Goal: Task Accomplishment & Management: Manage account settings

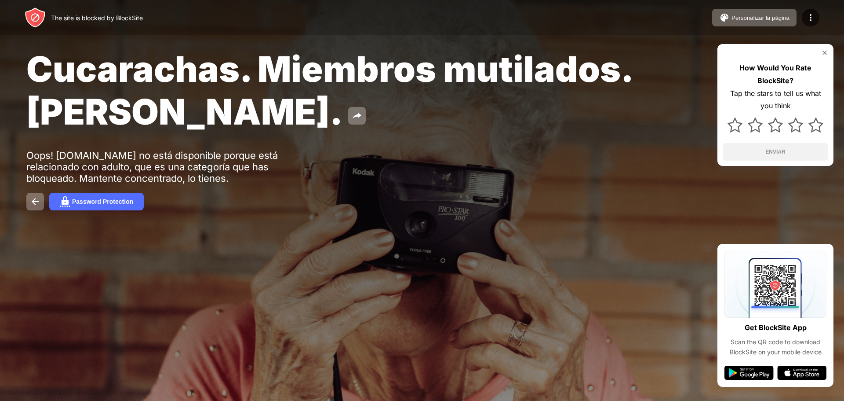
drag, startPoint x: 476, startPoint y: 1, endPoint x: 635, endPoint y: 61, distance: 169.9
click at [635, 61] on div "Cucarachas. Miembros mutilados. [PERSON_NAME]." at bounding box center [342, 89] width 633 height 85
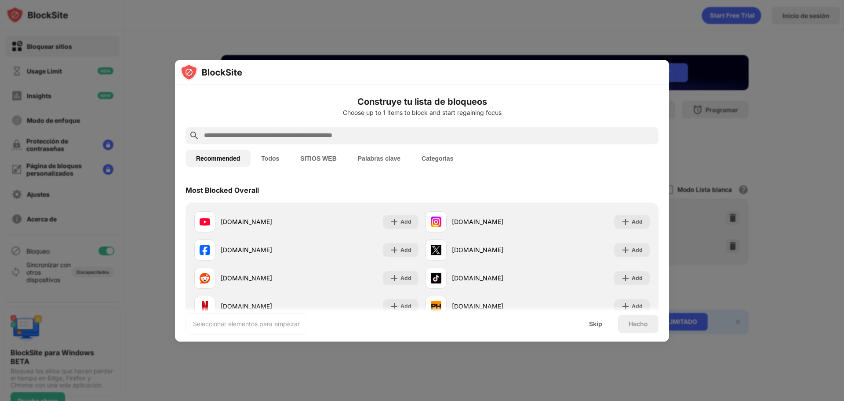
click at [279, 165] on button "Todos" at bounding box center [270, 158] width 39 height 18
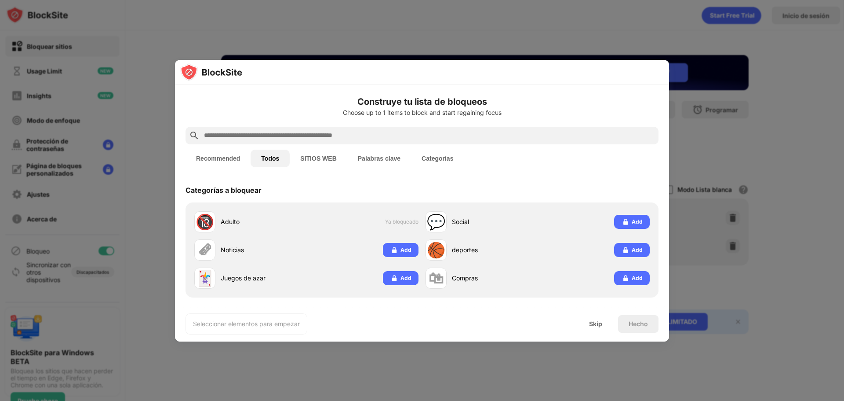
click at [334, 163] on button "SITIOS WEB" at bounding box center [318, 158] width 57 height 18
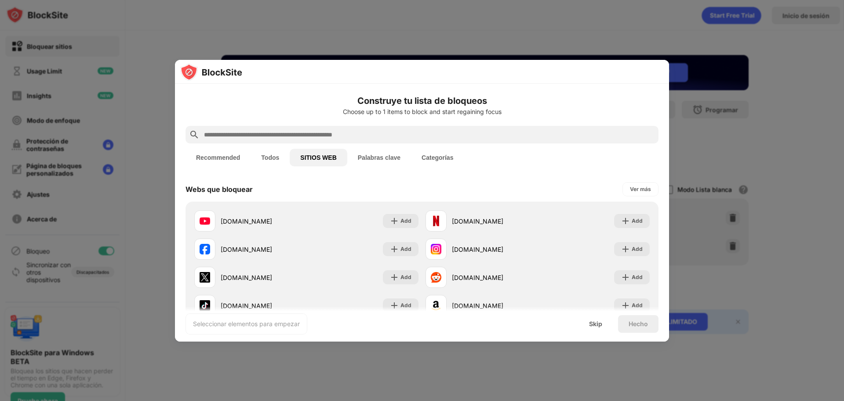
click at [276, 158] on button "Todos" at bounding box center [270, 158] width 39 height 18
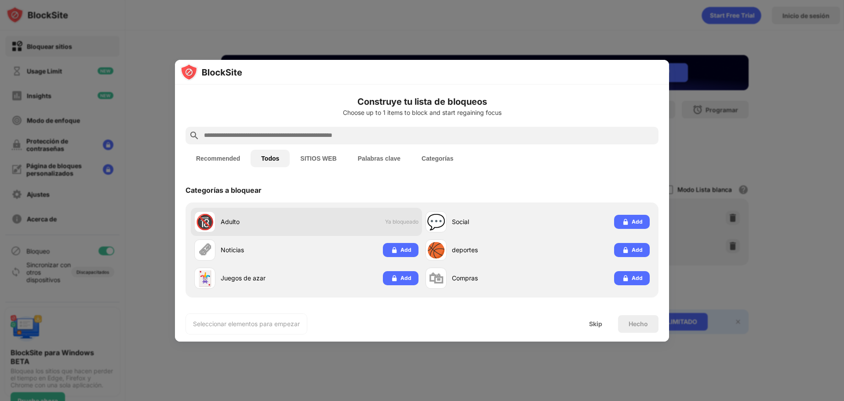
click at [408, 226] on div "🔞 Adulto Ya bloqueado" at bounding box center [306, 222] width 231 height 28
click at [375, 219] on div "🔞 Adulto Ya bloqueado" at bounding box center [306, 222] width 231 height 28
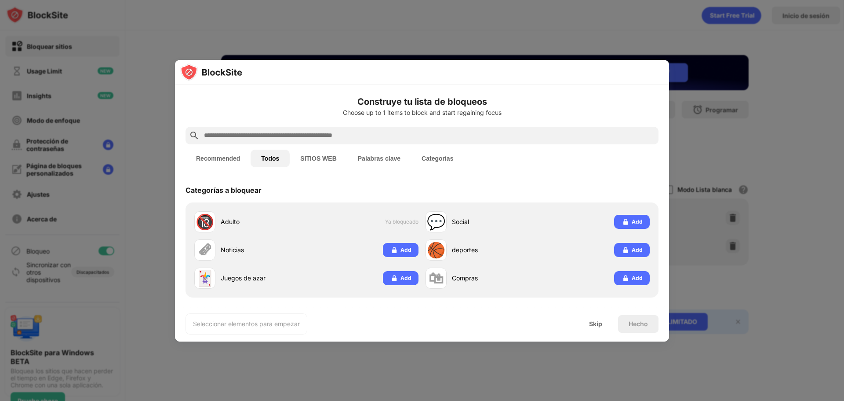
click at [320, 155] on button "SITIOS WEB" at bounding box center [318, 158] width 57 height 18
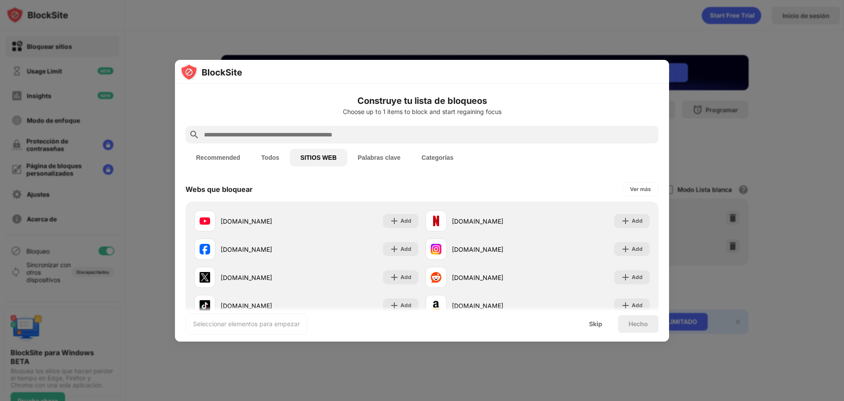
click at [407, 156] on button "Palabras clave" at bounding box center [379, 158] width 64 height 18
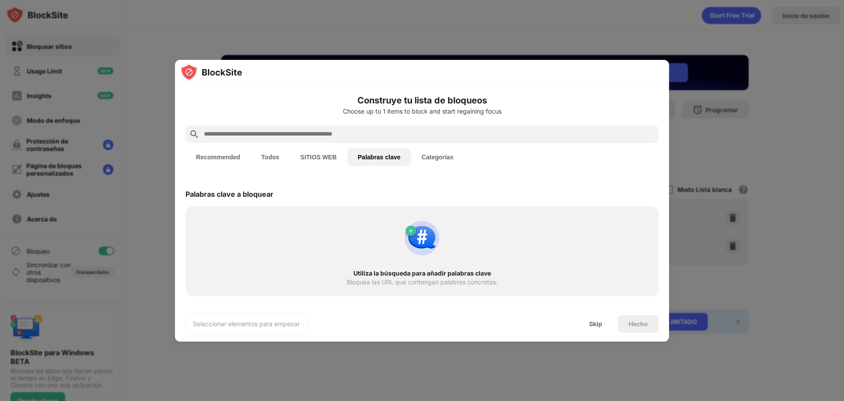
click at [431, 157] on button "Categorías" at bounding box center [437, 157] width 53 height 18
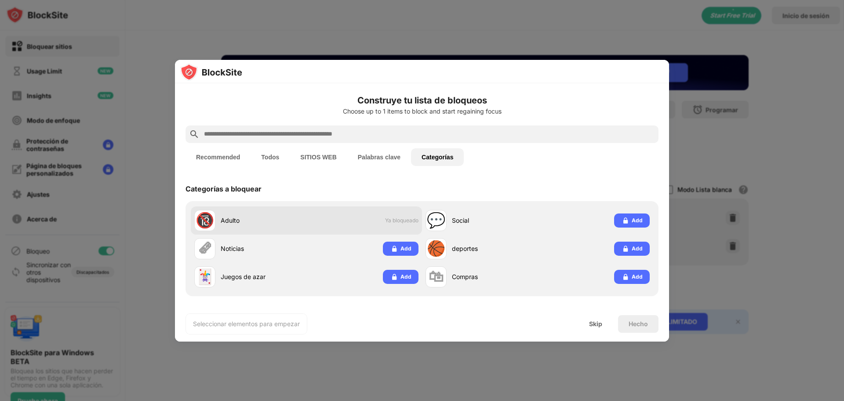
click at [395, 219] on span "Ya bloqueado" at bounding box center [401, 220] width 33 height 7
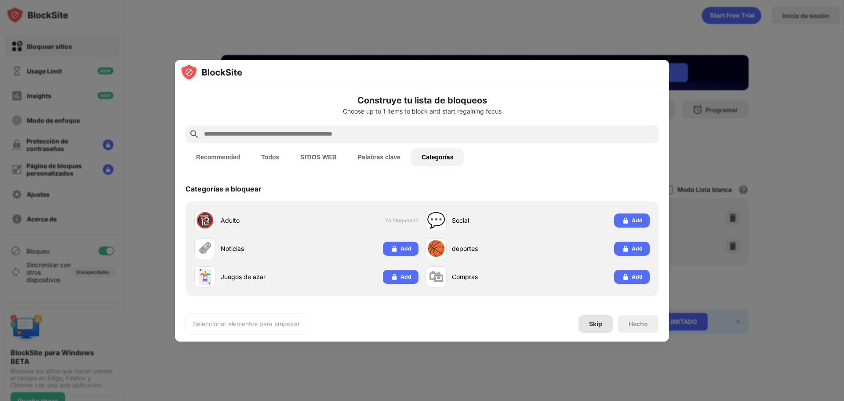
click at [596, 322] on div "Skip" at bounding box center [595, 323] width 13 height 7
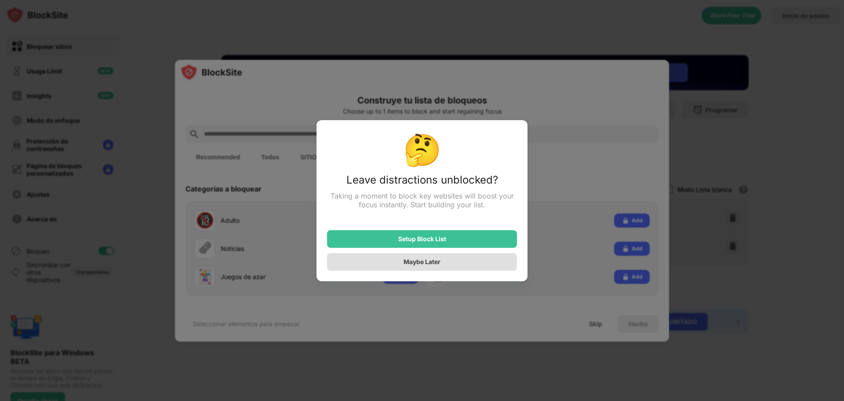
click at [454, 267] on div "Maybe Later" at bounding box center [422, 262] width 190 height 18
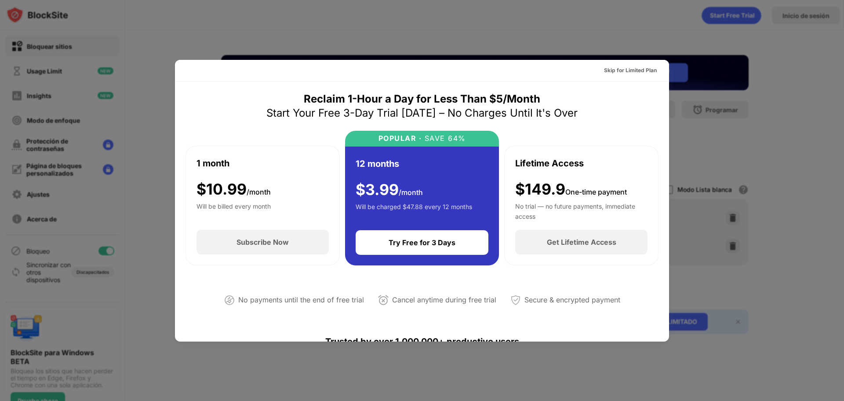
click at [603, 25] on div at bounding box center [422, 200] width 844 height 401
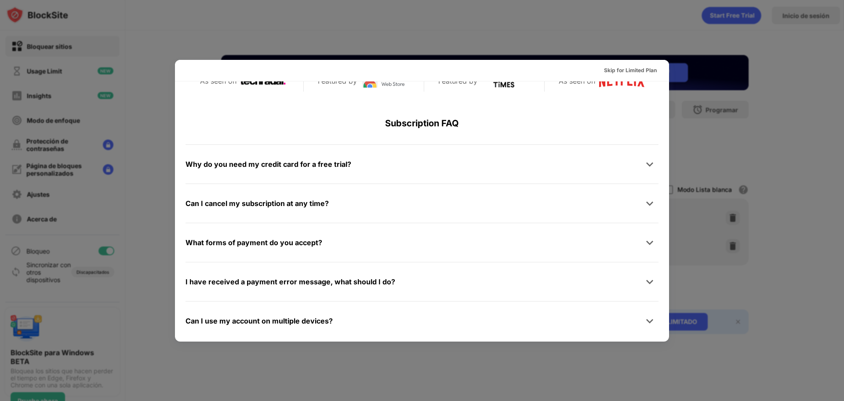
scroll to position [429, 0]
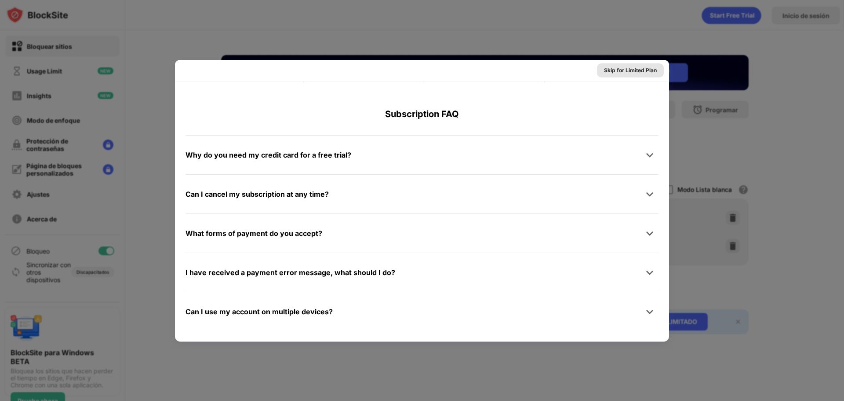
click at [647, 76] on div "Skip for Limited Plan" at bounding box center [630, 70] width 67 height 14
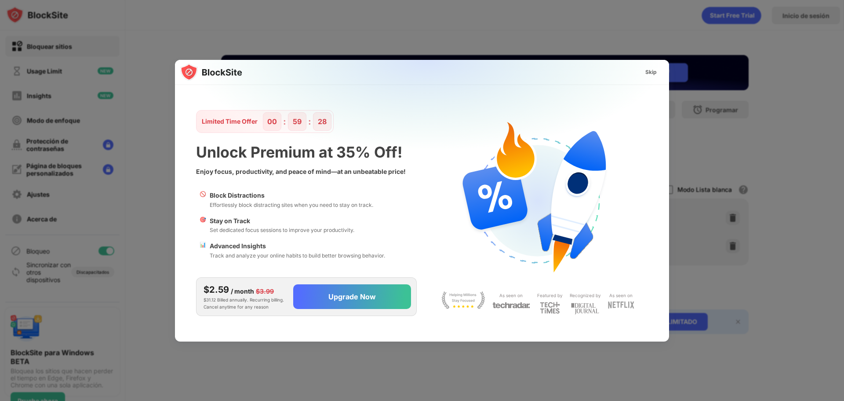
scroll to position [0, 0]
click at [654, 75] on div "Skip" at bounding box center [650, 72] width 11 height 9
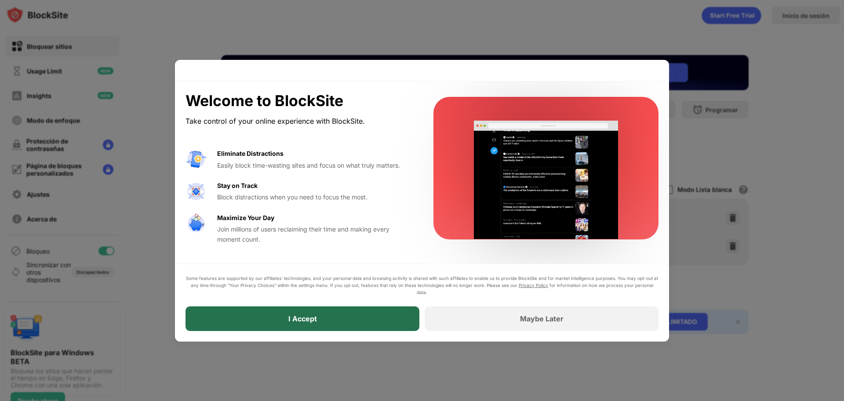
click at [384, 315] on div "I Accept" at bounding box center [303, 318] width 234 height 25
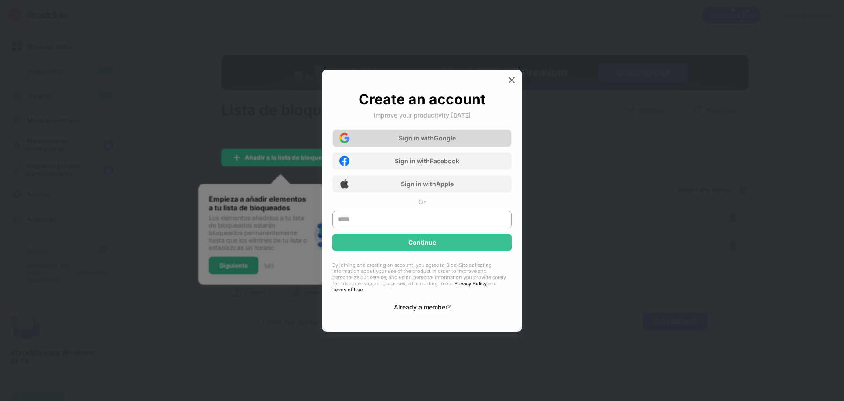
click at [469, 143] on div "Sign in with Google" at bounding box center [421, 138] width 179 height 18
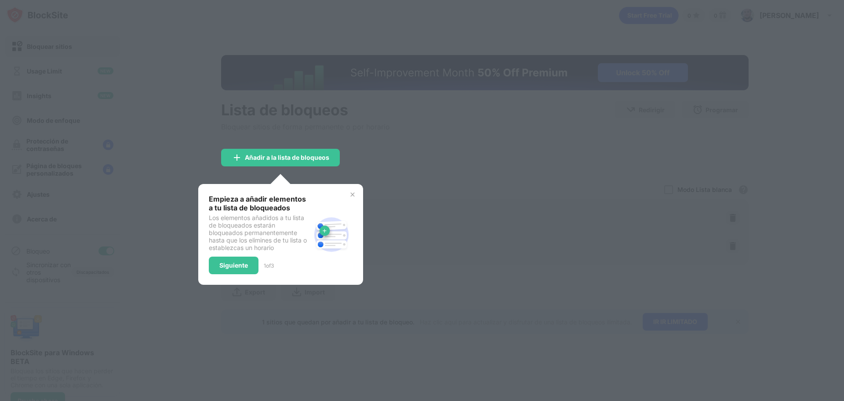
click at [355, 194] on img at bounding box center [352, 194] width 7 height 7
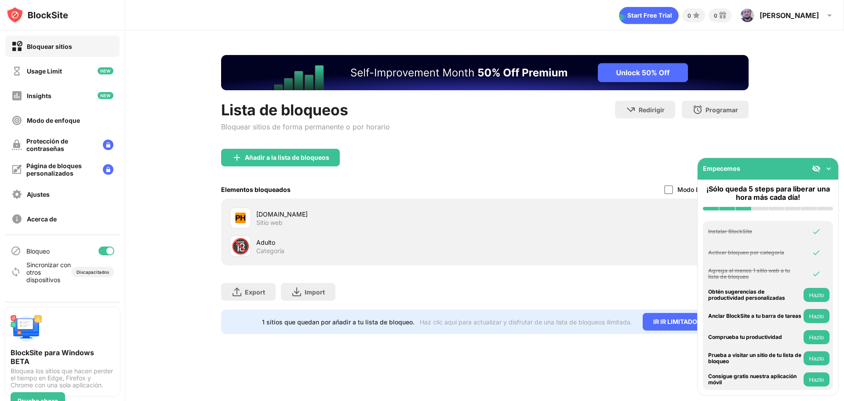
click at [243, 244] on div "🔞" at bounding box center [240, 246] width 18 height 18
click at [26, 194] on div "Ajustes" at bounding box center [30, 194] width 38 height 11
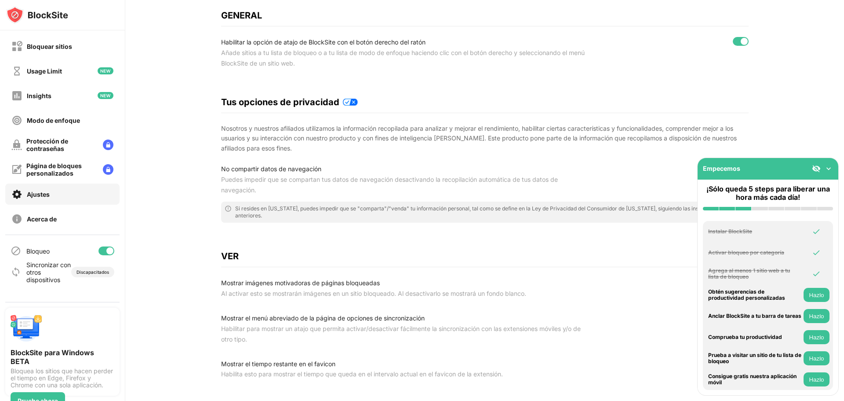
scroll to position [88, 0]
click at [827, 166] on img at bounding box center [828, 168] width 9 height 9
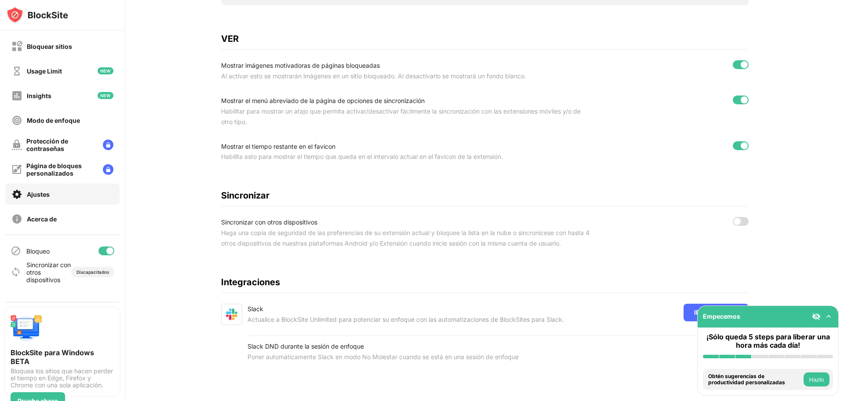
scroll to position [311, 0]
click at [66, 255] on div "Bloqueo" at bounding box center [62, 250] width 114 height 21
click at [101, 251] on div at bounding box center [106, 250] width 16 height 9
